Goal: Task Accomplishment & Management: Use online tool/utility

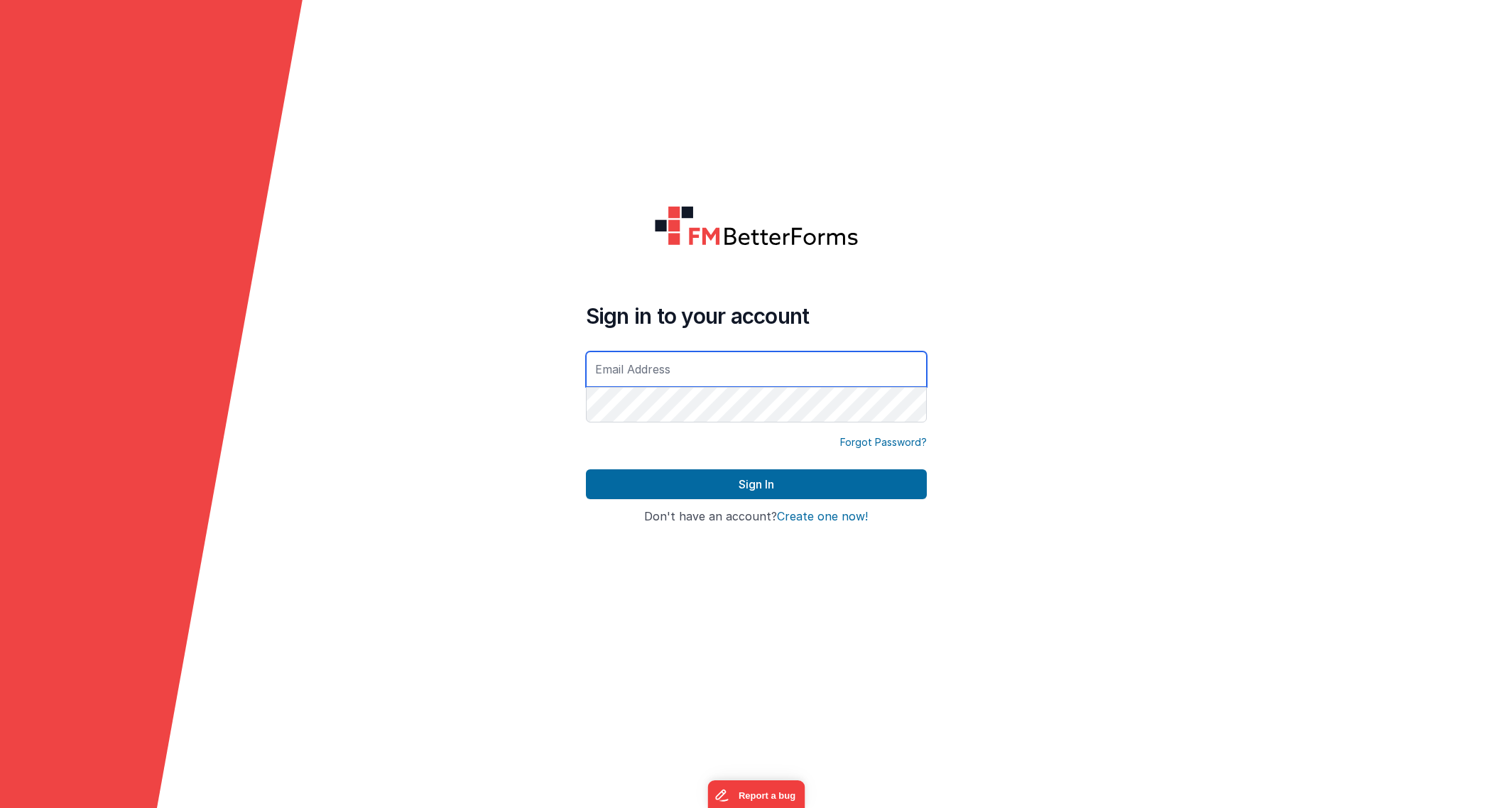
type input "dev@fullbeardsolutions.com"
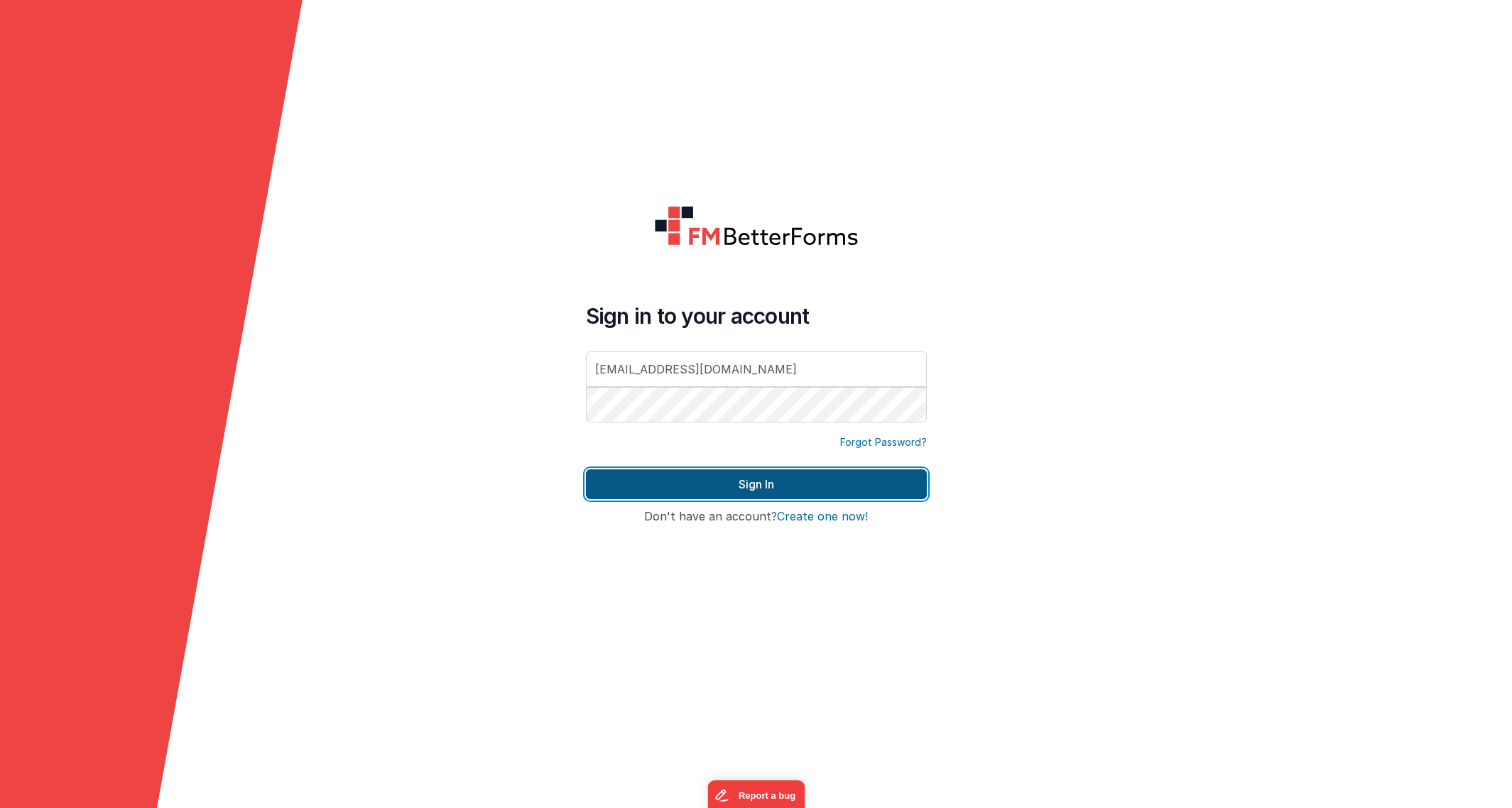
click at [821, 484] on button "Sign In" at bounding box center [756, 485] width 341 height 30
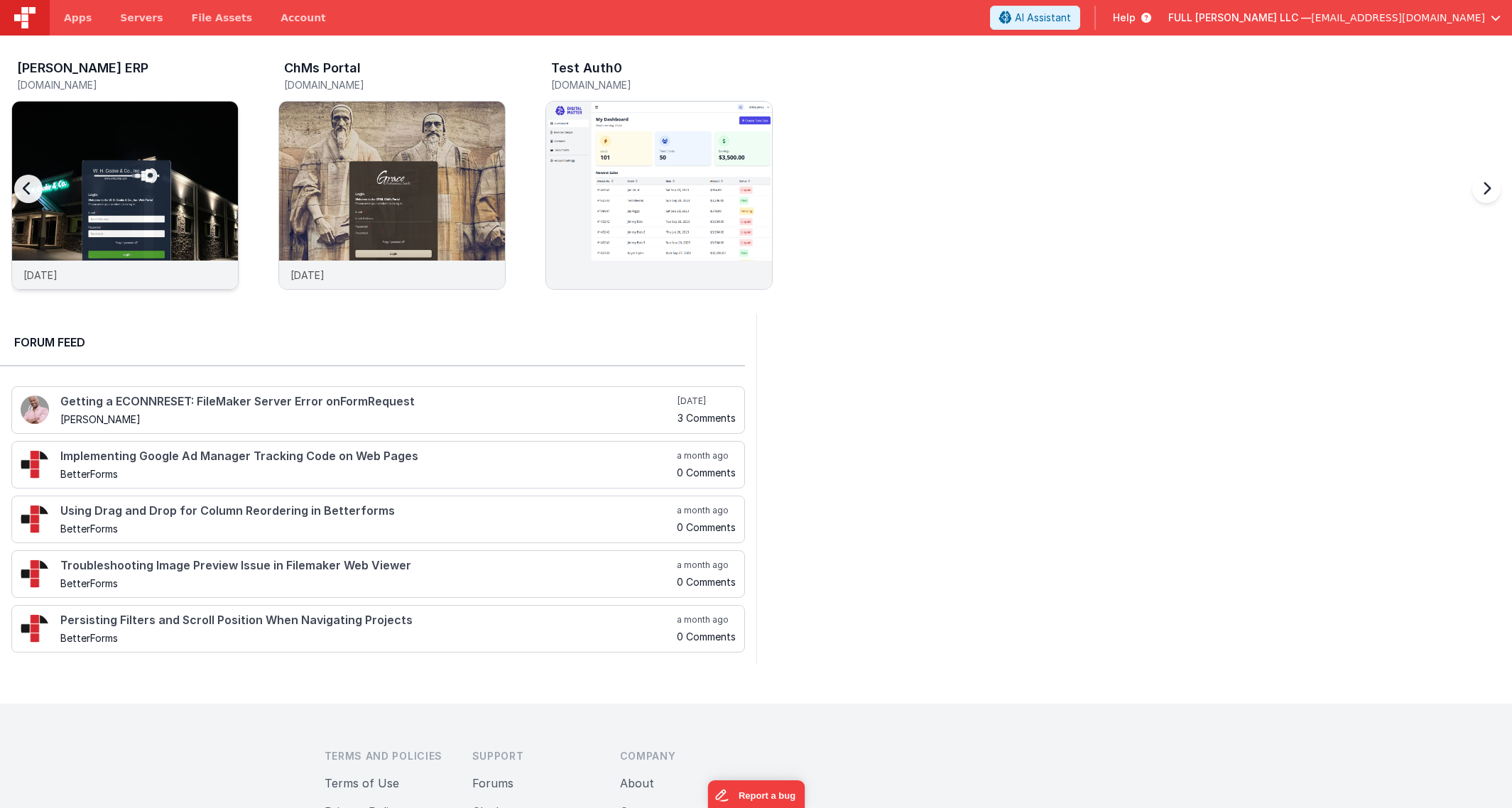
click at [204, 196] on div at bounding box center [125, 181] width 226 height 159
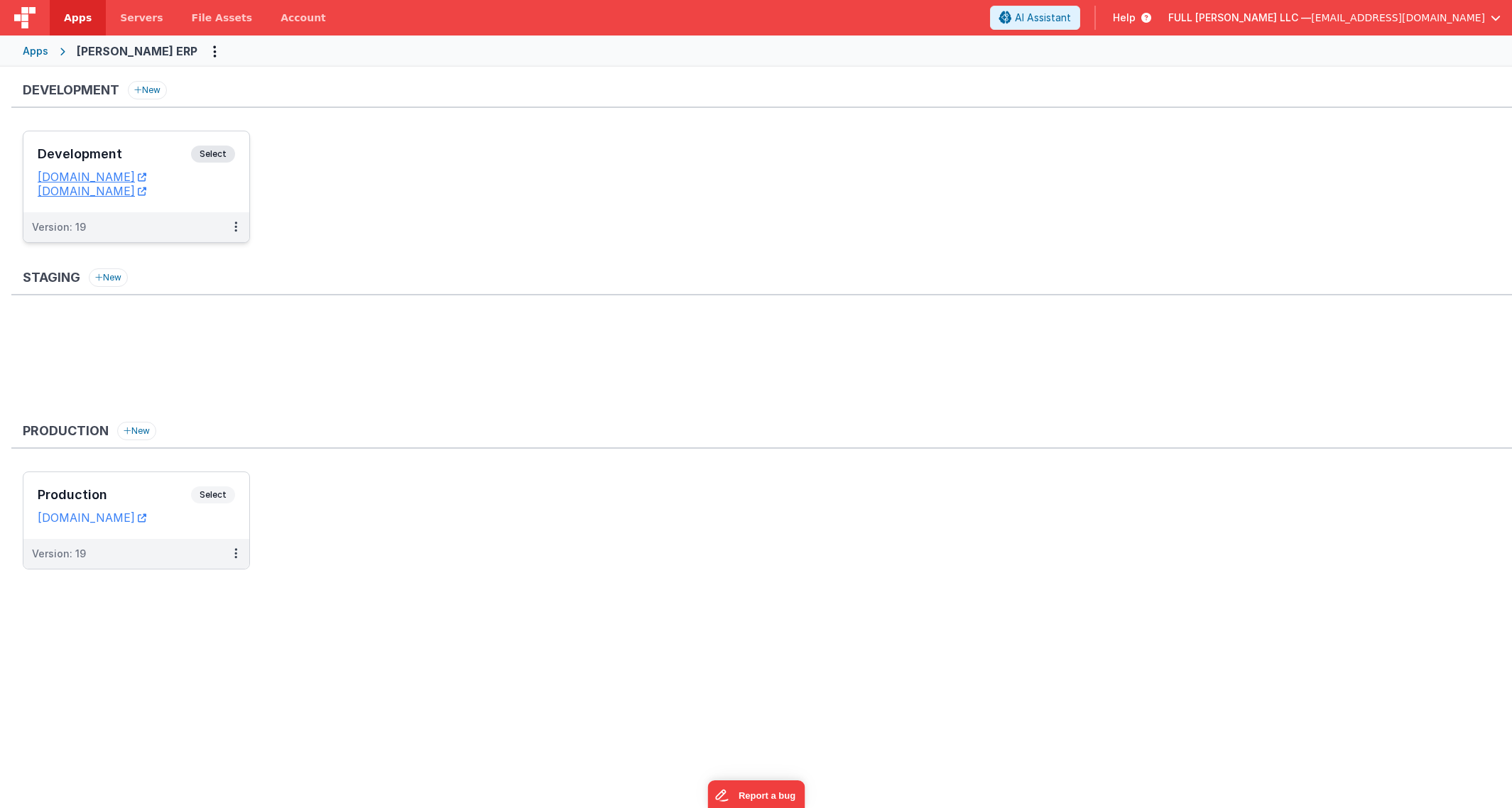
click at [206, 200] on div "Development Select URLs whcdev.fullbeardsolutions.com whcdev.clientportal.cloud" at bounding box center [136, 171] width 226 height 81
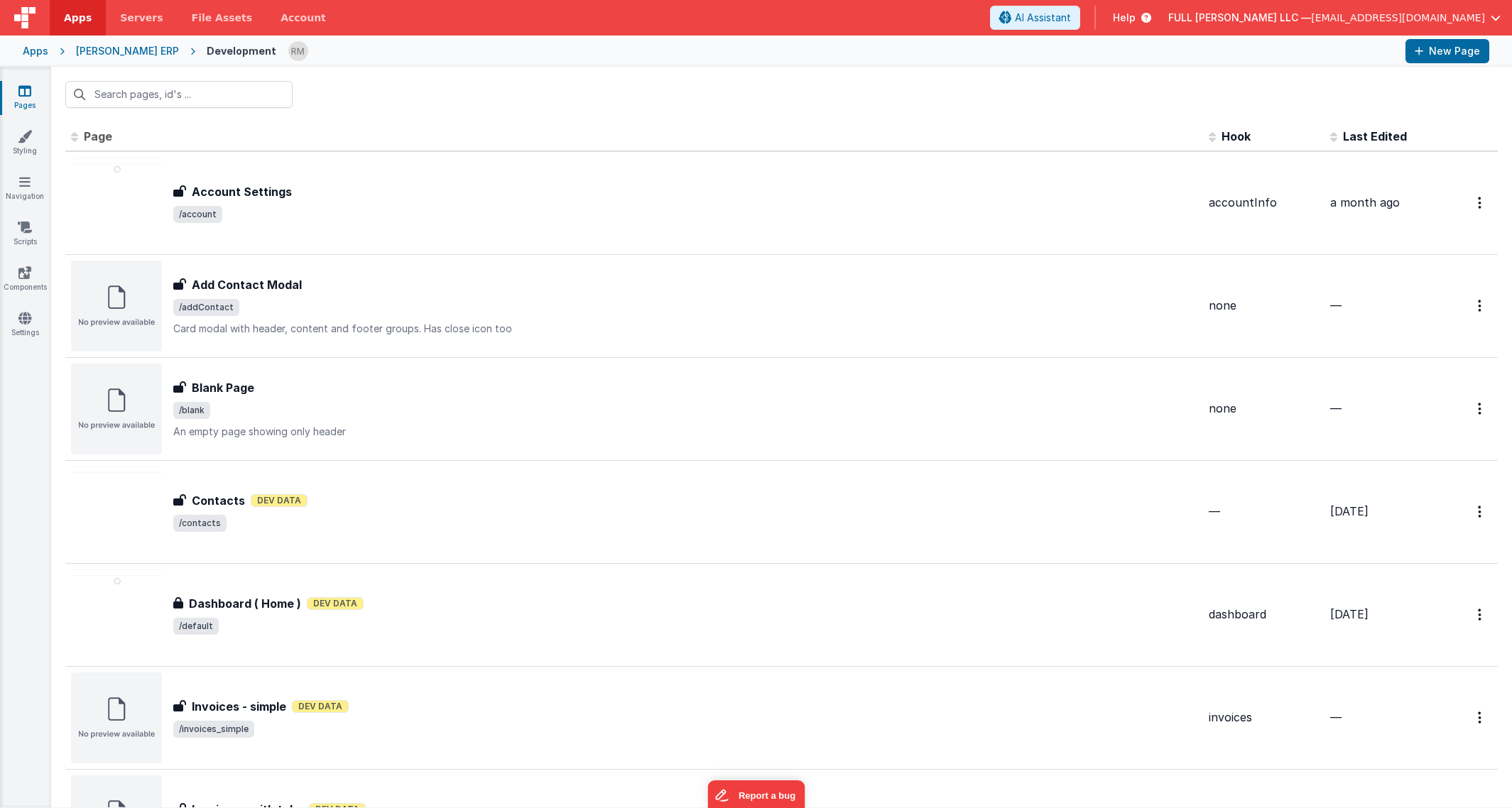
click at [1362, 140] on span "Last Edited" at bounding box center [1375, 136] width 64 height 15
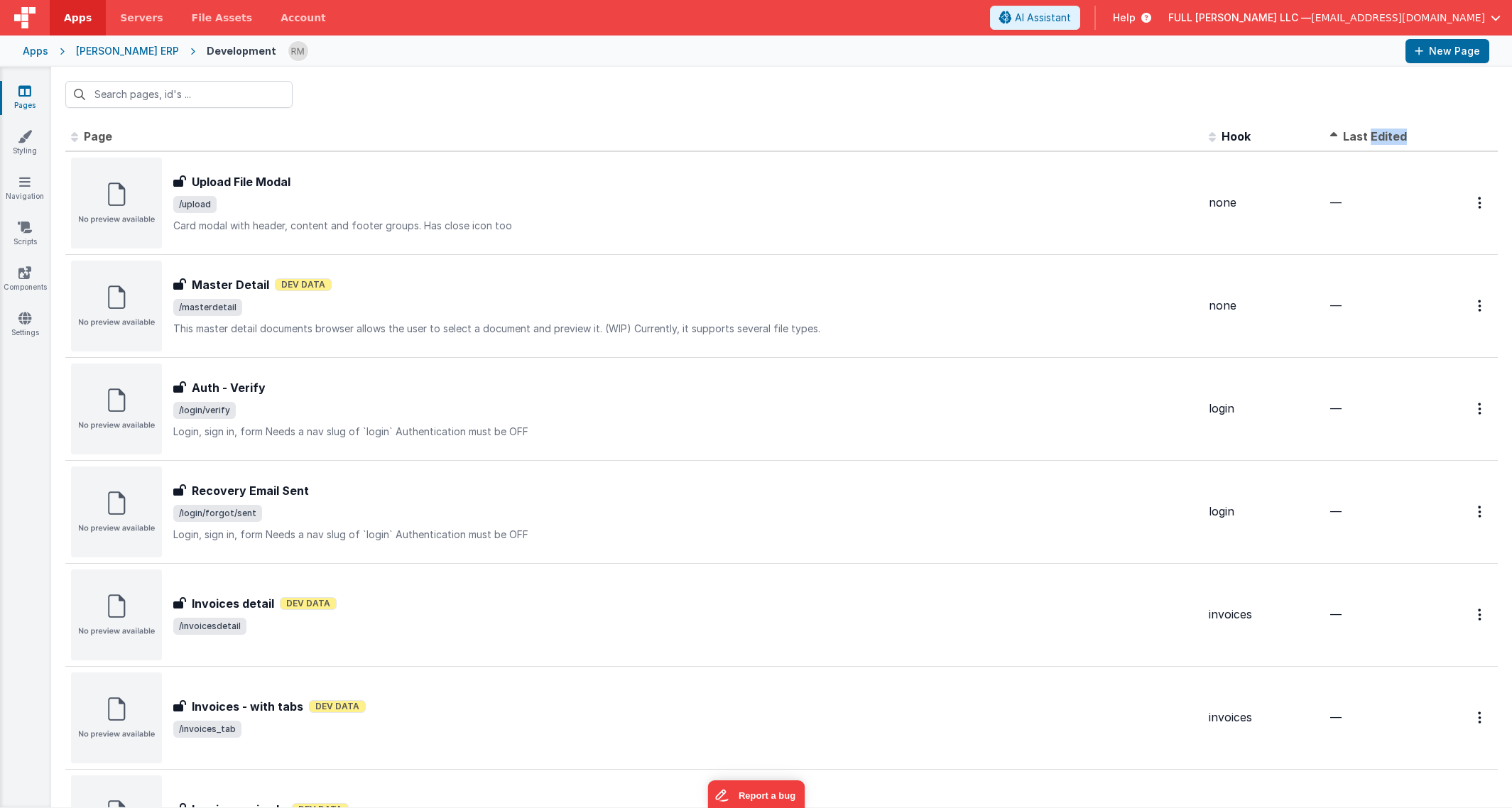
click at [1362, 140] on span "Last Edited" at bounding box center [1375, 136] width 64 height 15
